Goal: Contribute content

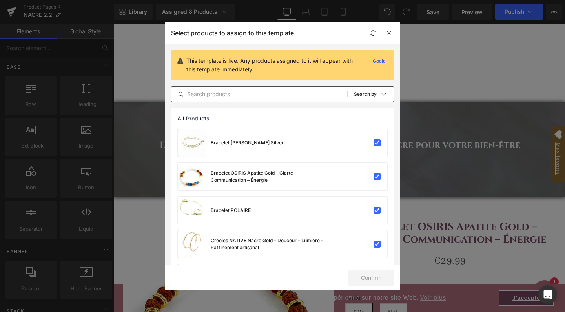
click at [221, 95] on input "text" at bounding box center [259, 93] width 176 height 9
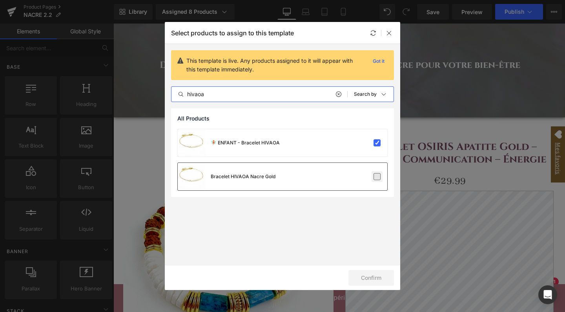
type input "hivaoa"
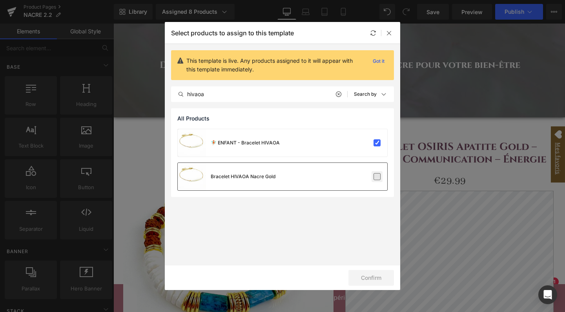
click at [376, 177] on label at bounding box center [376, 176] width 7 height 7
click at [377, 176] on input "checkbox" at bounding box center [377, 176] width 0 height 0
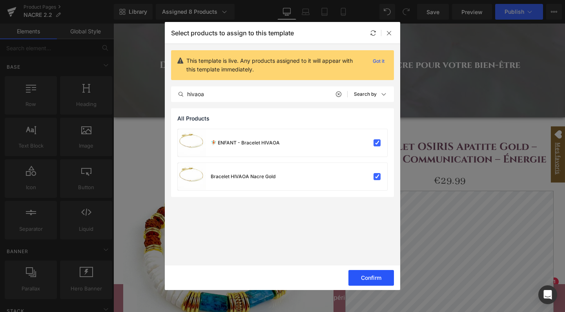
click at [381, 281] on button "Confirm" at bounding box center [370, 278] width 45 height 16
click at [389, 35] on icon at bounding box center [389, 33] width 6 height 6
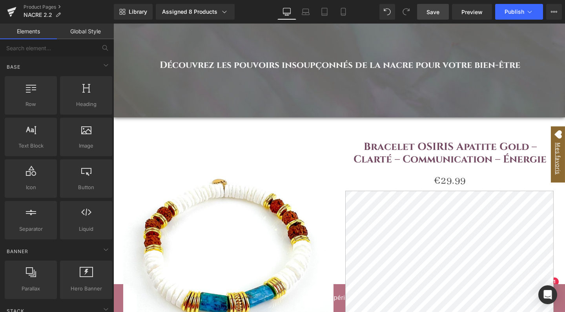
click at [435, 12] on span "Save" at bounding box center [432, 12] width 13 height 8
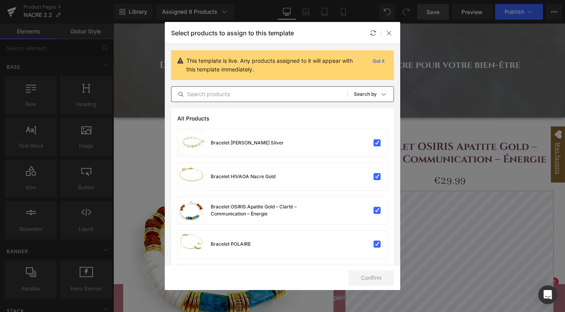
click at [225, 93] on input "text" at bounding box center [259, 93] width 176 height 9
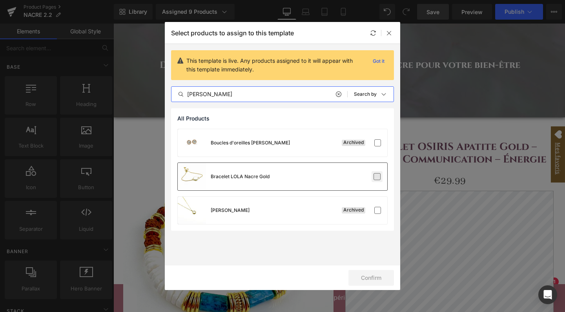
type input "[PERSON_NAME]"
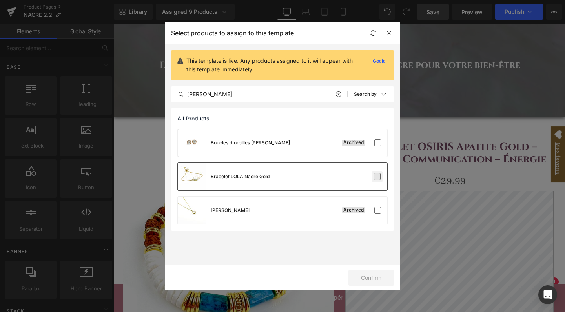
click at [376, 180] on label at bounding box center [376, 176] width 7 height 7
click at [377, 176] on input "checkbox" at bounding box center [377, 176] width 0 height 0
click at [371, 279] on button "Confirm" at bounding box center [370, 278] width 45 height 16
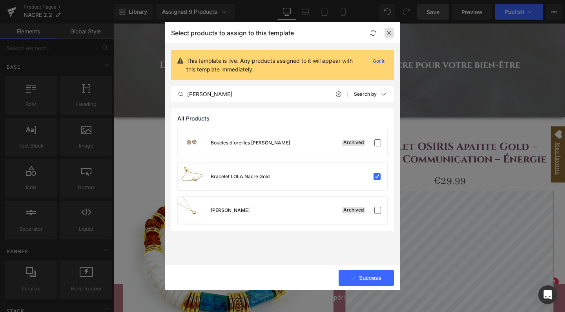
click at [386, 33] on icon at bounding box center [389, 33] width 6 height 6
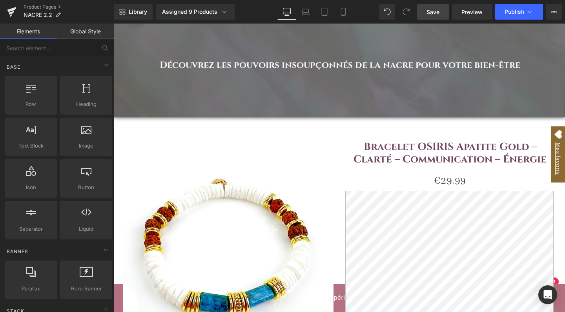
click at [433, 14] on span "Save" at bounding box center [432, 12] width 13 height 8
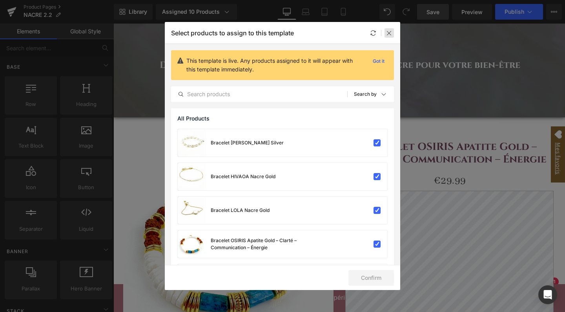
click at [386, 33] on icon at bounding box center [389, 33] width 6 height 6
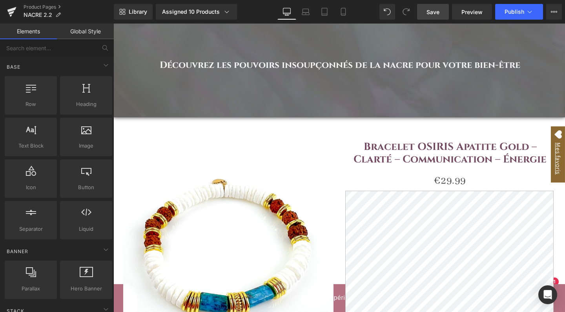
click at [438, 13] on span "Save" at bounding box center [432, 12] width 13 height 8
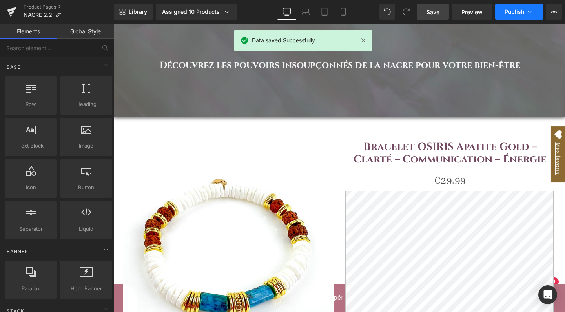
click at [526, 13] on icon at bounding box center [529, 12] width 8 height 8
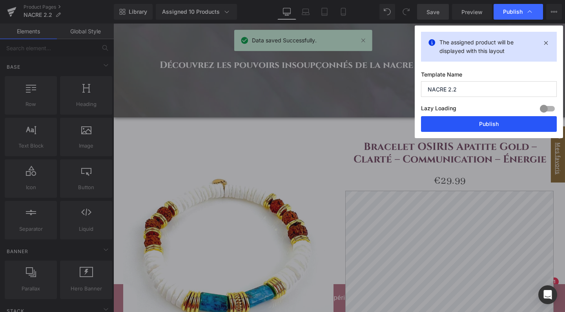
click at [478, 127] on button "Publish" at bounding box center [489, 124] width 136 height 16
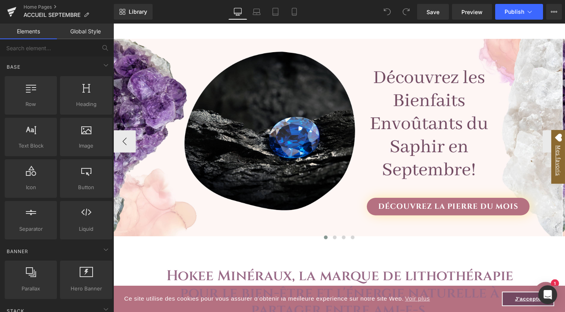
scroll to position [133, 0]
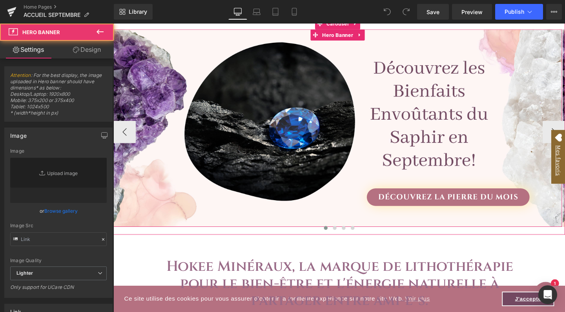
click at [371, 49] on div "Découvrez la pierre du mois Button" at bounding box center [348, 133] width 471 height 207
type input "https://ucarecdn.com/ae0bf5eb-bf28-46a0-aae3-009bf4b25410/-/format/auto/-/previ…"
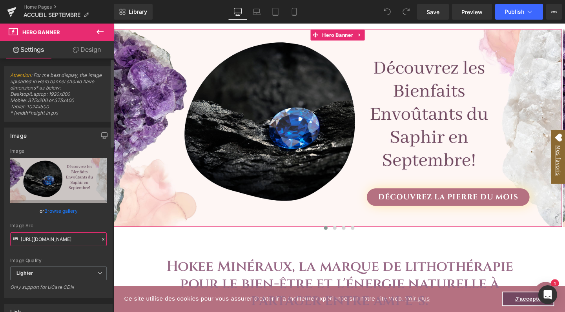
click at [60, 239] on input "https://ucarecdn.com/ae0bf5eb-bf28-46a0-aae3-009bf4b25410/-/format/auto/-/previ…" at bounding box center [58, 239] width 96 height 14
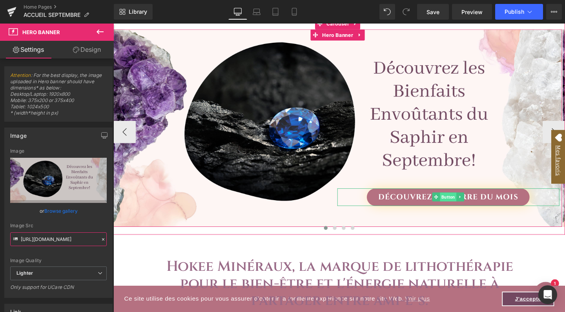
click at [466, 207] on span "Button" at bounding box center [464, 205] width 17 height 9
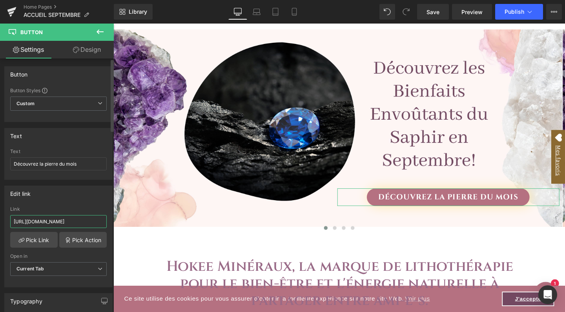
click at [57, 222] on input "https://www.hokeemineraux.com/pages/la-pierre-du-mois-de-septembre-le-saphir?_a…" at bounding box center [58, 221] width 96 height 13
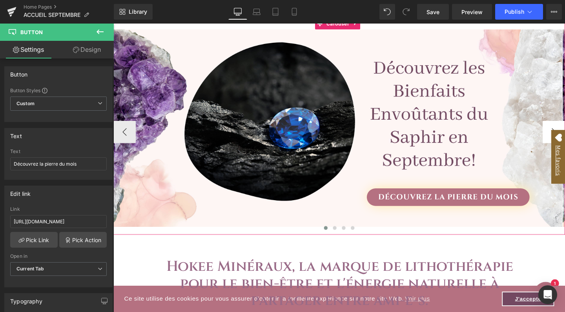
click at [564, 128] on button "›" at bounding box center [576, 138] width 24 height 24
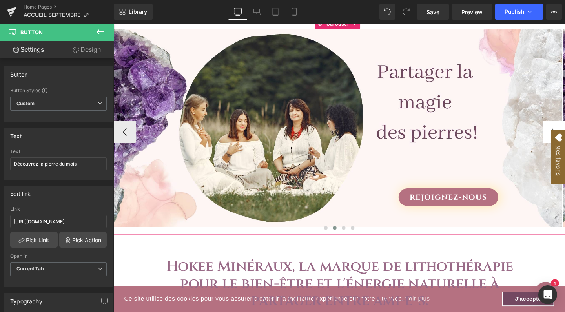
click at [564, 128] on button "›" at bounding box center [576, 138] width 24 height 24
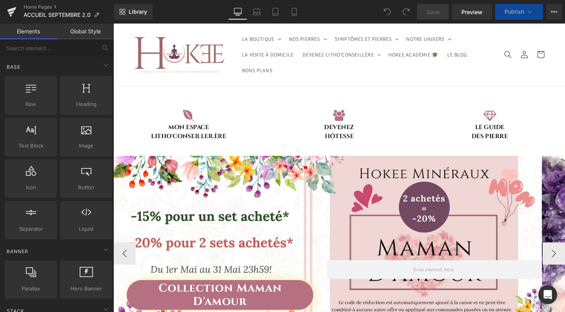
click at [253, 193] on div "Collection Maman D'amour Button Row" at bounding box center [337, 260] width 448 height 197
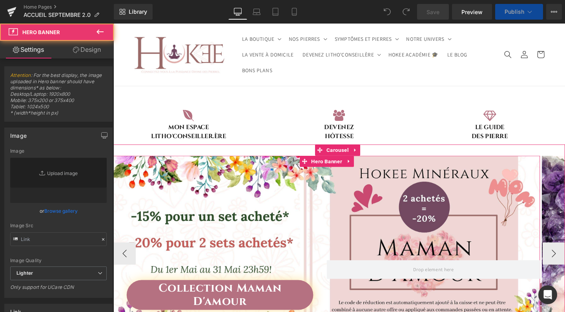
click at [245, 162] on div "Collection Maman D'amour Button Row" at bounding box center [337, 260] width 448 height 197
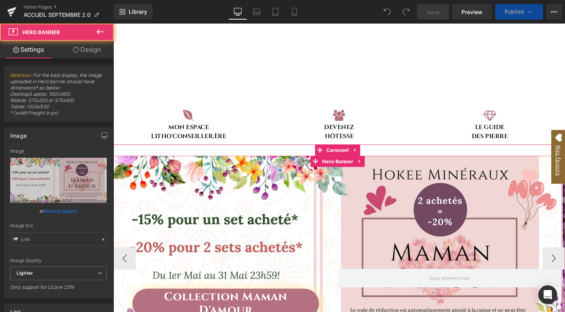
type input "https://ucarecdn.com/9c24a243-d52e-405d-8ea2-2b03f51b6c4b/-/format/auto/-/previ…"
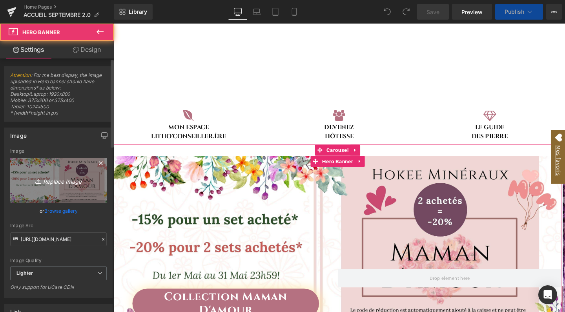
scroll to position [94, 0]
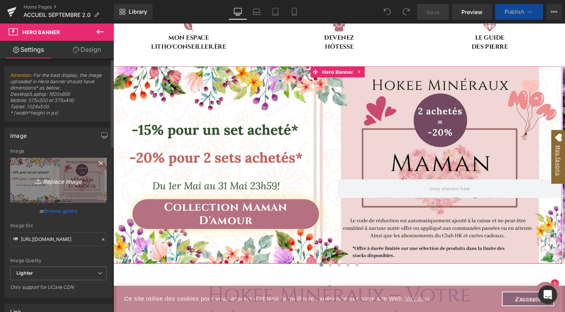
click at [49, 182] on icon "Replace Image" at bounding box center [58, 180] width 63 height 10
type input "C:\fakepath\BANDEROLE ACCUEIL-16.jpg"
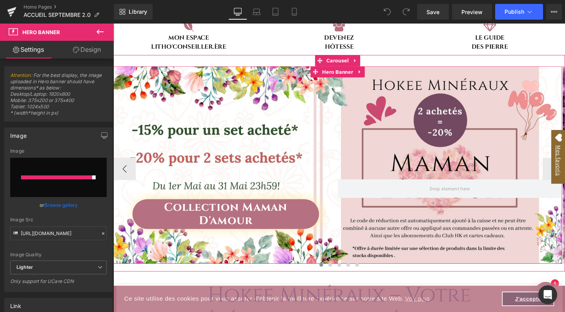
type input "https://ucarecdn.com/4e23c063-6e8b-41b2-b7fa-85e3e405a1b8/-/format/auto/-/previ…"
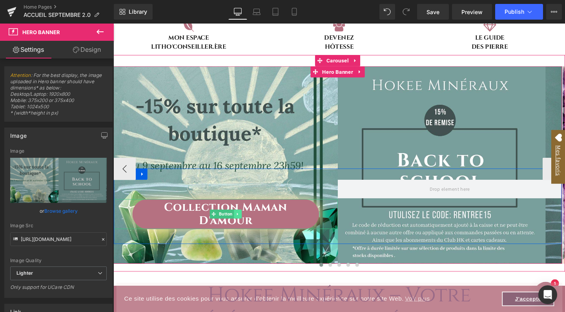
click at [246, 223] on link at bounding box center [244, 223] width 8 height 9
click at [250, 222] on icon at bounding box center [248, 224] width 4 height 4
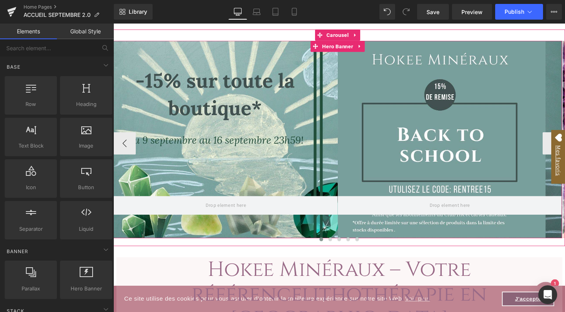
scroll to position [124, 0]
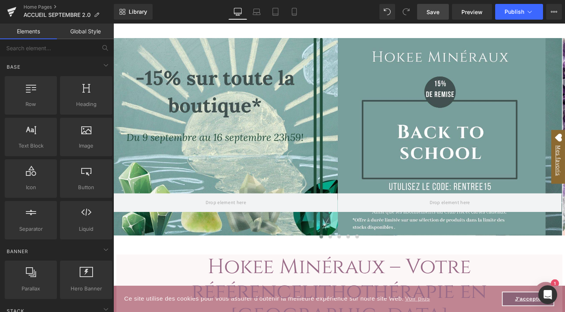
click at [437, 13] on span "Save" at bounding box center [432, 12] width 13 height 8
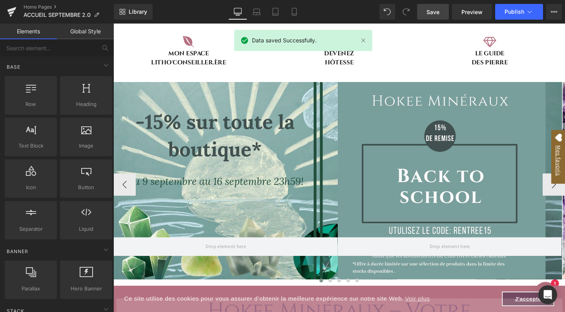
scroll to position [57, 0]
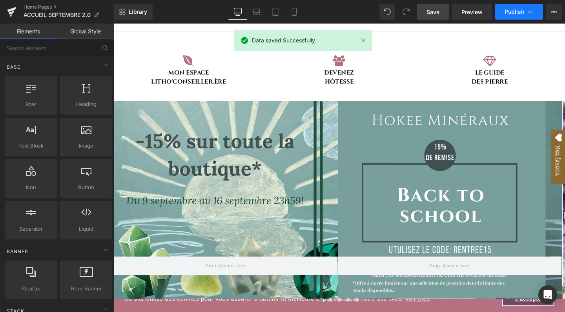
click at [517, 15] on span "Publish" at bounding box center [514, 12] width 20 height 6
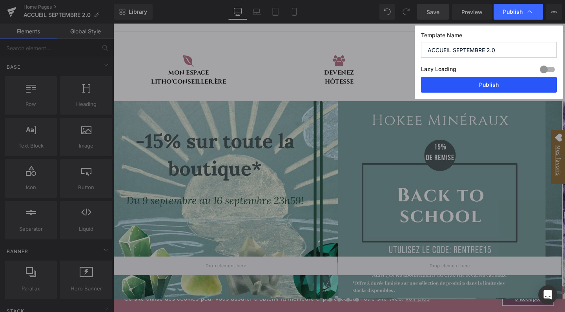
click at [475, 87] on button "Publish" at bounding box center [489, 85] width 136 height 16
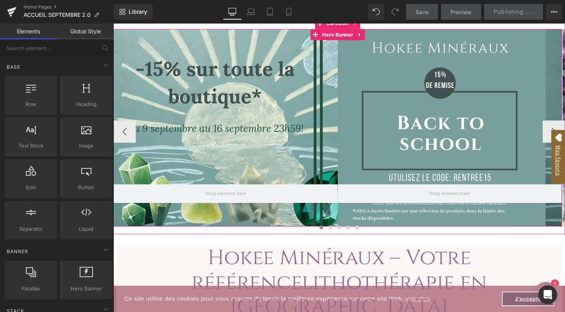
scroll to position [136, 0]
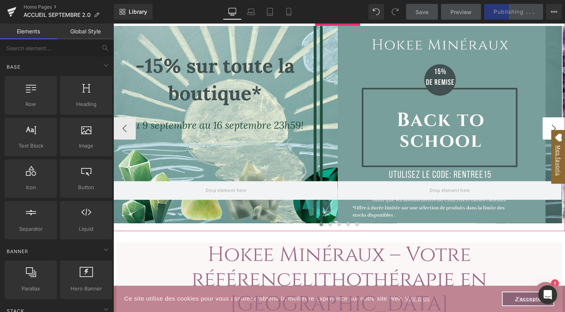
click at [564, 131] on button "›" at bounding box center [576, 134] width 24 height 24
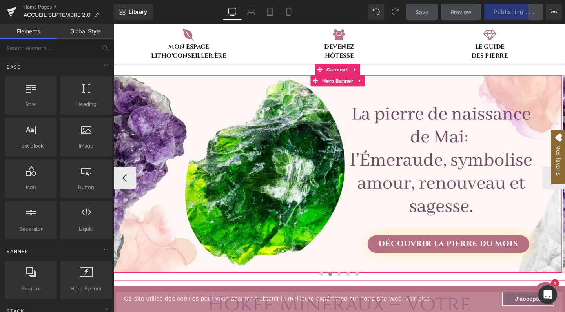
scroll to position [83, 0]
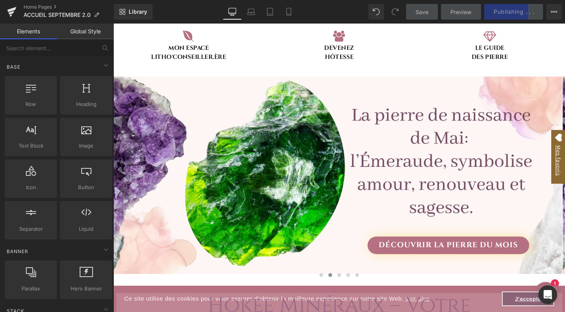
click at [396, 1] on div "Library Desktop Desktop Laptop Tablet Mobile Save Preview Publishing . . . Sche…" at bounding box center [339, 12] width 451 height 24
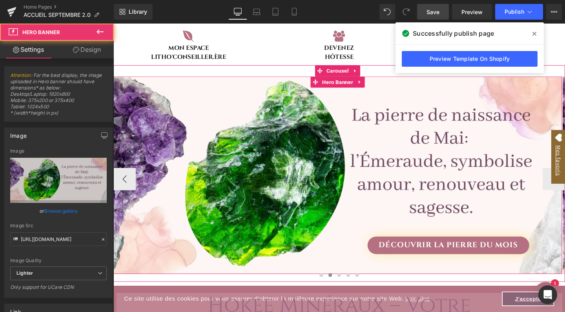
click at [278, 192] on div "Découvrir la pierre du mois Button" at bounding box center [348, 182] width 471 height 207
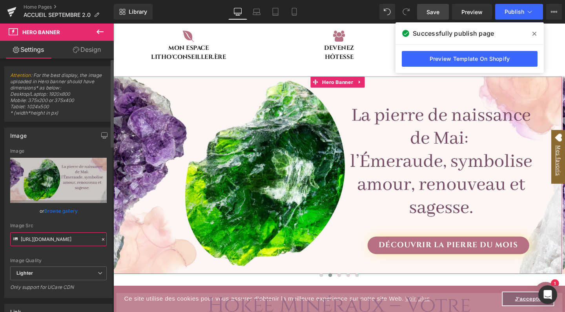
click at [82, 237] on input "https://ucarecdn.com/2dc3fd5a-188a-4ae3-9288-23cd975d5ef4/-/format/auto/-/previ…" at bounding box center [58, 239] width 96 height 14
type input "https://ucarecdn.com/ae0bf5eb-bf28-46a0-aae3-009bf4b25410/-/format/auto/-/previ…"
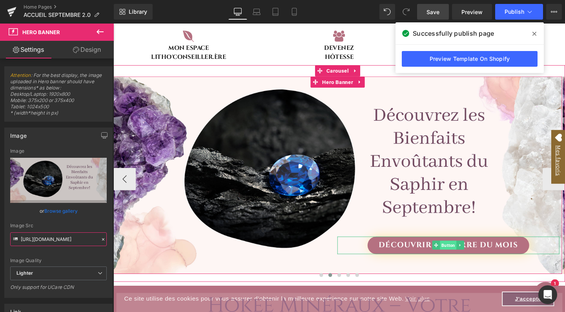
click at [466, 257] on span "Button" at bounding box center [464, 256] width 17 height 9
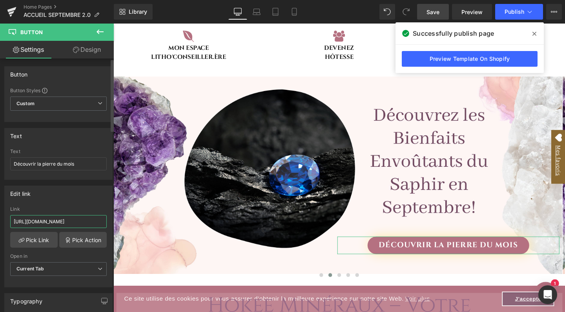
click at [63, 222] on input "https://www.hokeemineraux.com/pages/la-pierre-du-mois-davril-le-diamant?_pos=3&…" at bounding box center [58, 221] width 96 height 13
paste input "e-septembre-le-saphir?_ab=0&key=1693939294466"
type input "https://www.hokeemineraux.com/pages/la-pierre-du-mois-de-septembre-le-saphir?_a…"
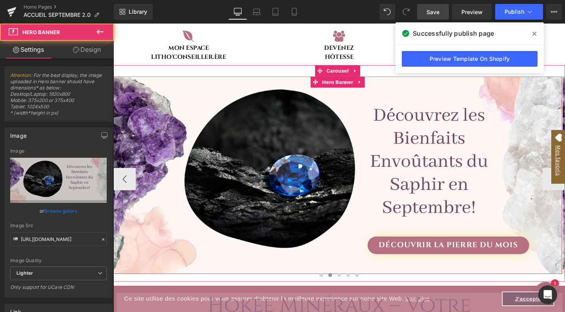
click at [355, 102] on div "Découvrir la pierre du mois Button" at bounding box center [348, 182] width 471 height 207
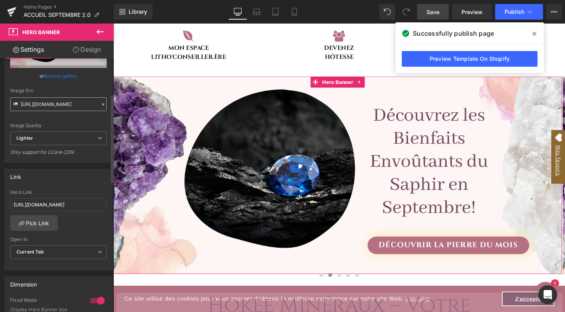
scroll to position [139, 0]
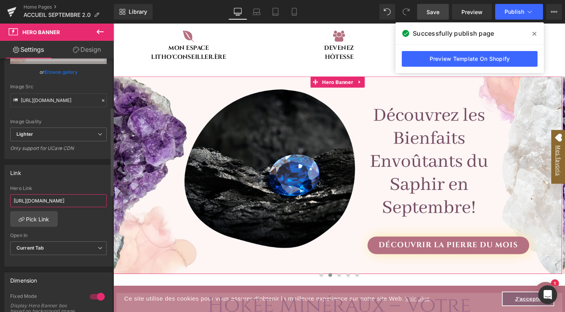
click at [67, 196] on input "https://www.hokeemineraux.com/pages/la-pierre-du-mois-davril-le-diamant?_pos=3&…" at bounding box center [58, 200] width 96 height 13
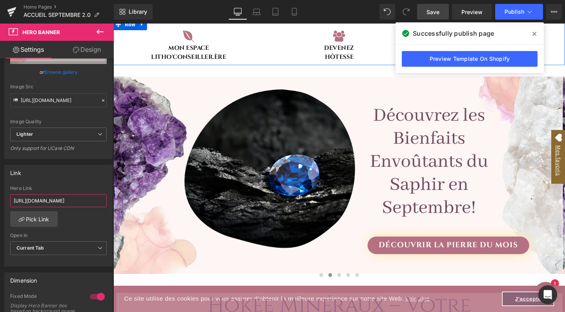
type input "https://www.hokeemineraux.com/pages/la-pierre-du-mois-de-septembre-le-saphir?_a…"
click at [432, 11] on span "Save" at bounding box center [432, 12] width 13 height 8
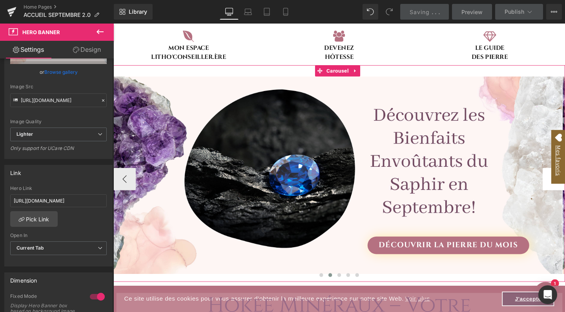
click at [564, 195] on button "›" at bounding box center [576, 187] width 24 height 24
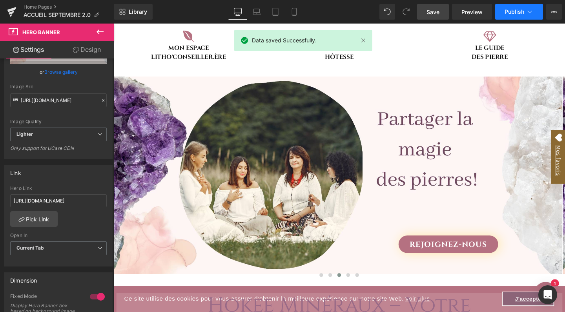
click at [518, 12] on span "Publish" at bounding box center [514, 12] width 20 height 6
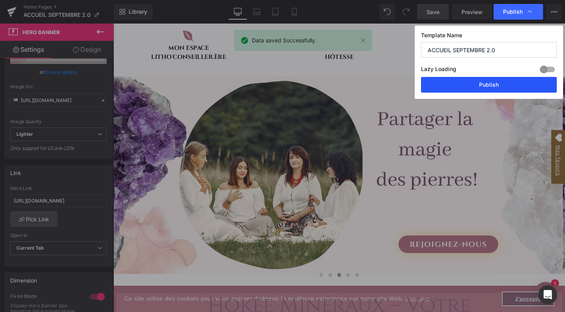
click at [483, 89] on button "Publish" at bounding box center [489, 85] width 136 height 16
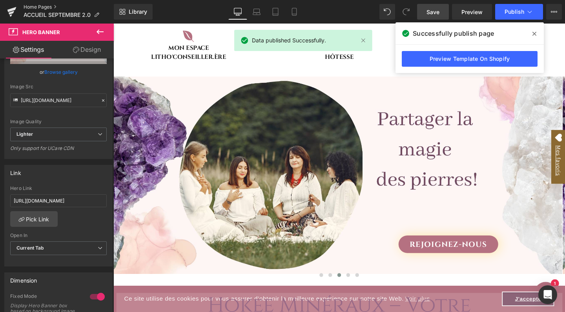
click at [39, 6] on link "Home Pages" at bounding box center [69, 7] width 90 height 6
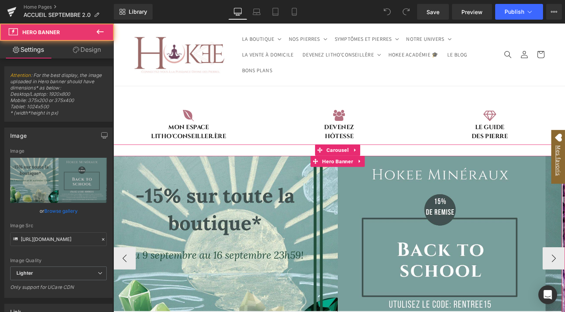
click at [307, 213] on div "Row" at bounding box center [348, 265] width 471 height 207
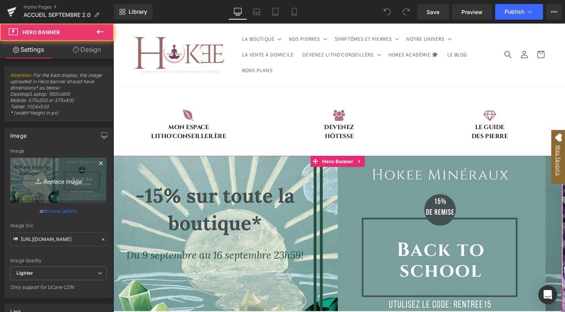
click at [56, 174] on link "Replace Image" at bounding box center [58, 180] width 96 height 45
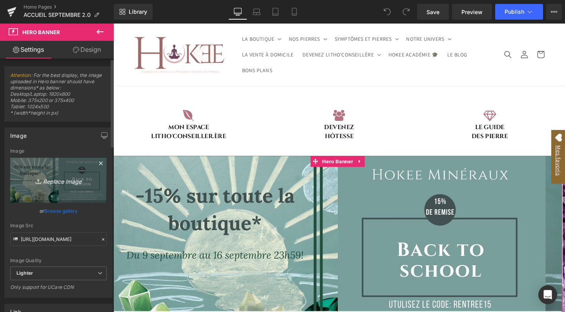
type input "C:\fakepath\BANDEROLE ACCUEIL-17.jpg"
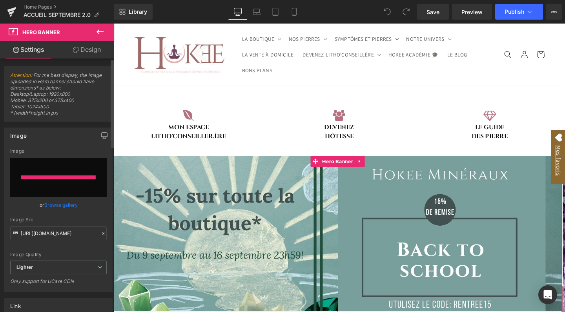
type input "https://ucarecdn.com/f9b74d8c-1c56-4b19-a436-14665f4b236d/-/format/auto/-/previ…"
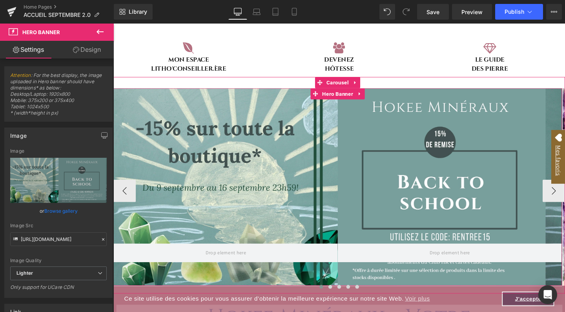
scroll to position [102, 0]
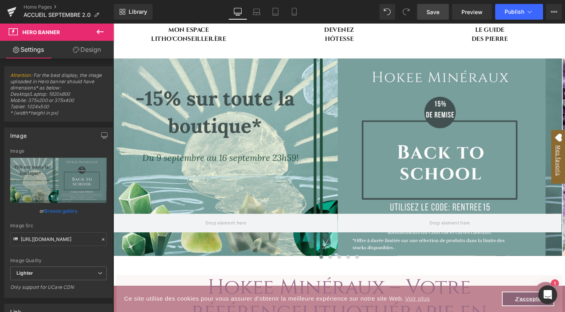
click at [438, 11] on span "Save" at bounding box center [432, 12] width 13 height 8
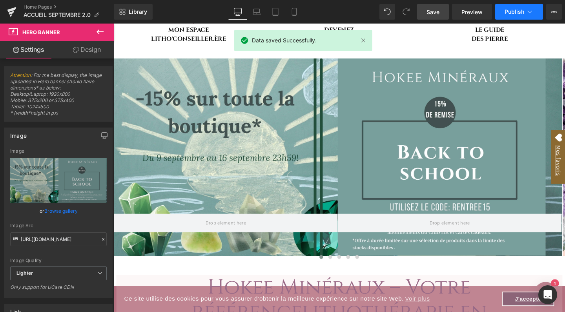
click at [527, 13] on icon at bounding box center [529, 12] width 8 height 8
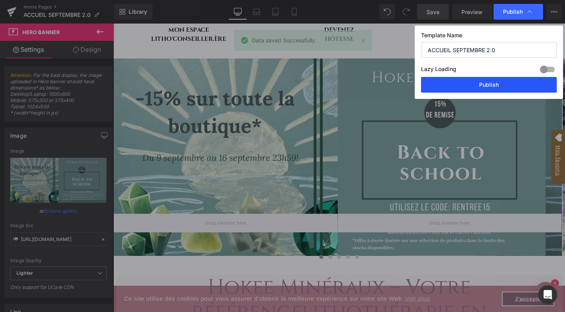
drag, startPoint x: 495, startPoint y: 83, endPoint x: 401, endPoint y: 63, distance: 95.9
click at [495, 83] on button "Publish" at bounding box center [489, 85] width 136 height 16
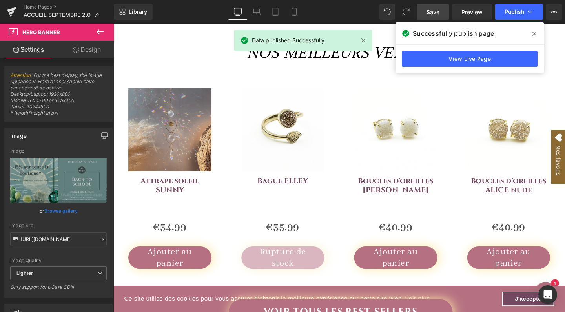
scroll to position [484, 0]
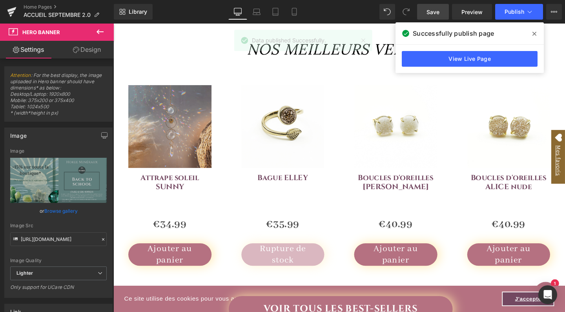
click at [443, 0] on div "Library Desktop Desktop Laptop Tablet Mobile Save Preview Publish Scheduled Vie…" at bounding box center [339, 12] width 451 height 24
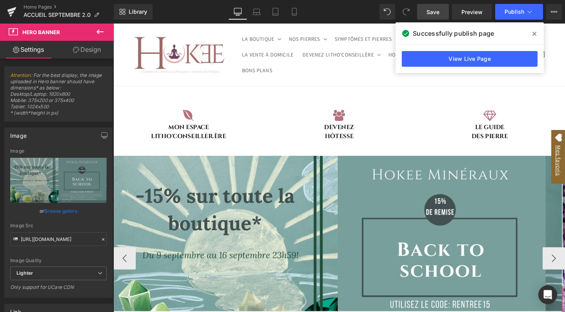
scroll to position [0, 0]
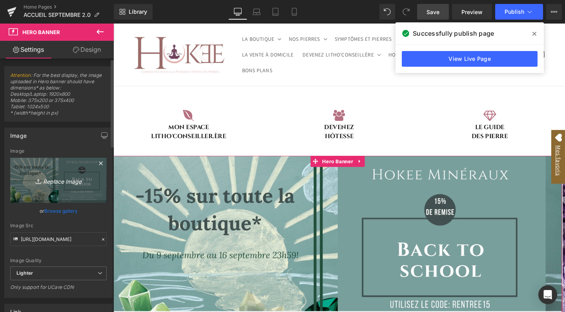
click at [70, 180] on icon "Replace Image" at bounding box center [58, 180] width 63 height 10
type input "C:\fakepath\BANDEROLE ACCUEIL-18.jpg"
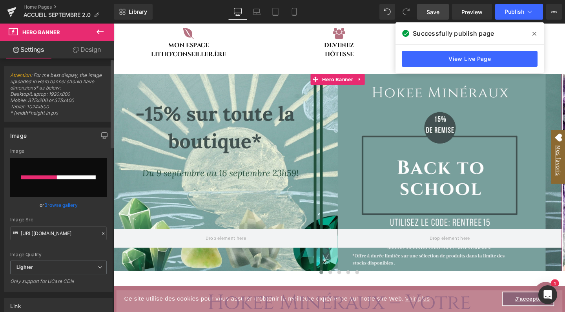
scroll to position [87, 0]
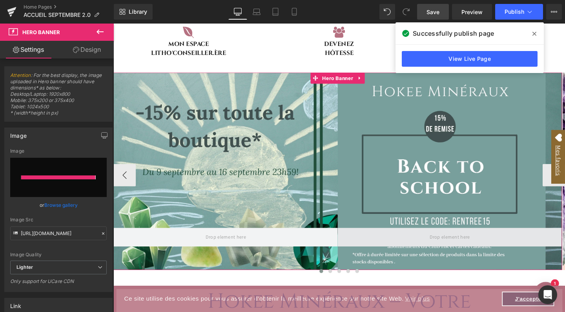
type input "https://ucarecdn.com/a38b19a5-8e31-4295-aec7-98e8cf726ee3/-/format/auto/-/previ…"
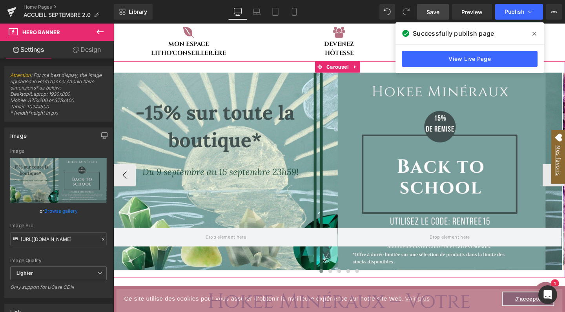
click at [439, 9] on span "Save" at bounding box center [432, 12] width 13 height 8
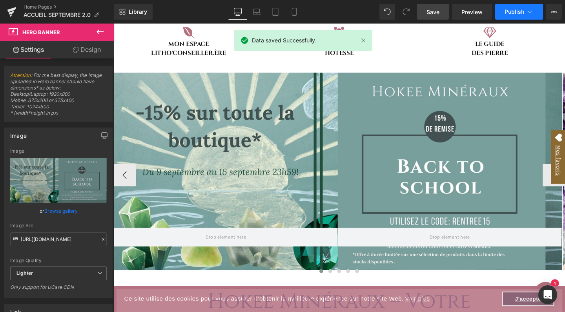
click at [522, 11] on span "Publish" at bounding box center [514, 12] width 20 height 6
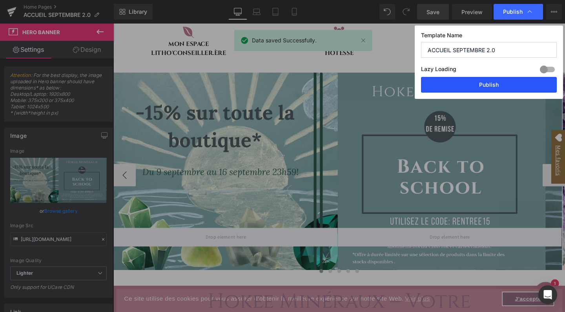
click at [473, 89] on button "Publish" at bounding box center [489, 85] width 136 height 16
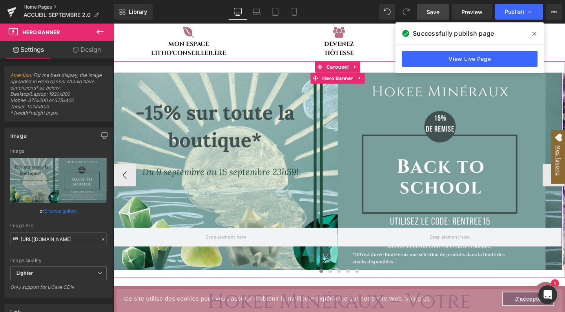
click at [32, 9] on link "Home Pages" at bounding box center [69, 7] width 90 height 6
